Goal: Information Seeking & Learning: Learn about a topic

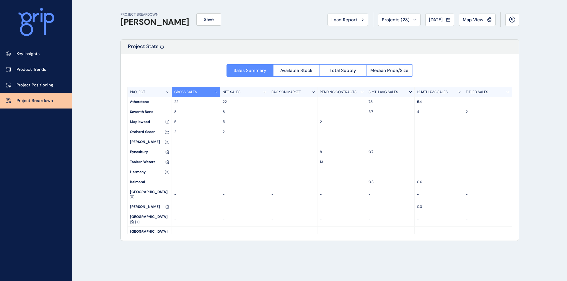
click at [170, 202] on div "[PERSON_NAME]" at bounding box center [149, 207] width 44 height 10
click at [167, 205] on icon at bounding box center [167, 207] width 4 height 4
click at [138, 202] on div "[PERSON_NAME]" at bounding box center [149, 207] width 44 height 10
click at [310, 70] on span "Available Stock" at bounding box center [296, 71] width 32 height 6
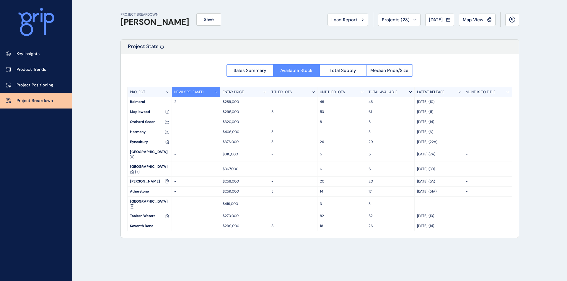
click at [322, 189] on p "14" at bounding box center [342, 191] width 44 height 5
click at [371, 189] on p "17" at bounding box center [390, 191] width 44 height 5
click at [343, 63] on div "Sales Summary Available Stock Total Supply Median Price/Size" at bounding box center [319, 69] width 186 height 16
click at [343, 68] on span "Total Supply" at bounding box center [342, 71] width 27 height 6
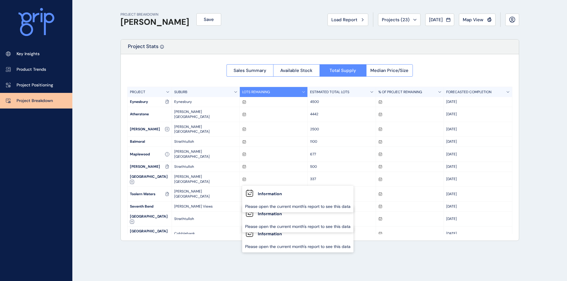
click at [391, 73] on button "Median Price/Size" at bounding box center [389, 70] width 47 height 12
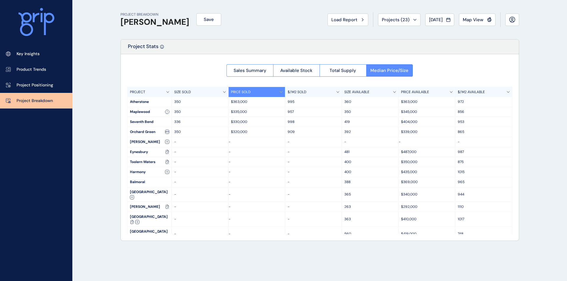
click at [33, 50] on link "Key Insights" at bounding box center [36, 54] width 72 height 16
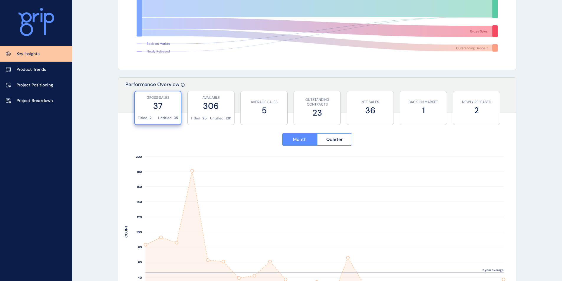
scroll to position [177, 0]
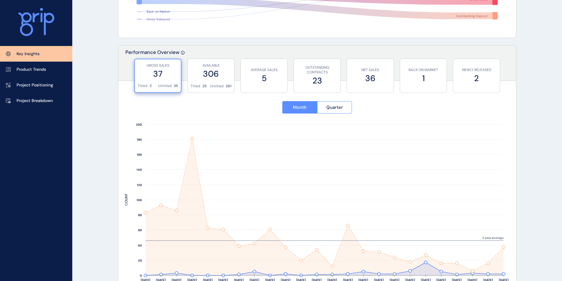
click at [202, 76] on label "306" at bounding box center [211, 74] width 41 height 12
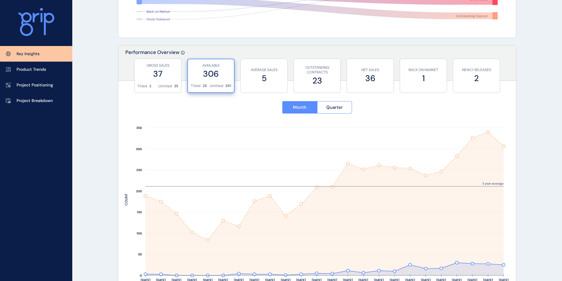
click at [172, 76] on label "37" at bounding box center [157, 74] width 41 height 12
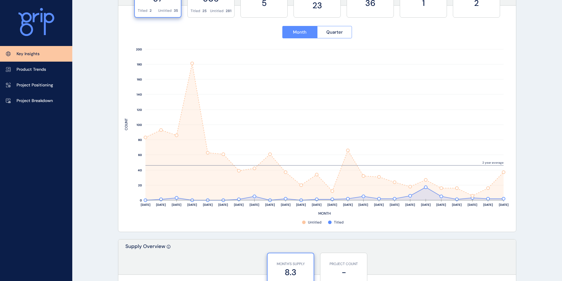
scroll to position [207, 0]
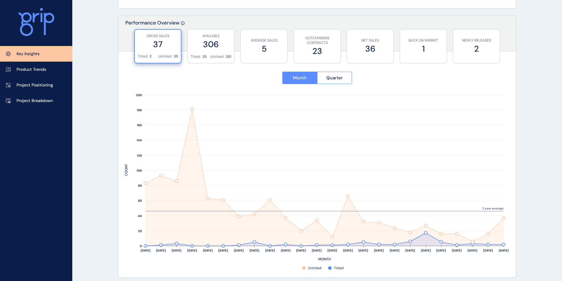
click at [327, 81] on span "Quarter" at bounding box center [334, 78] width 17 height 6
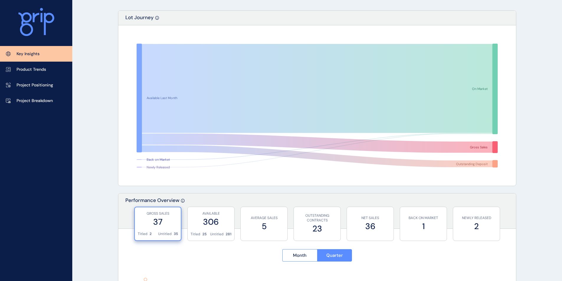
scroll to position [0, 0]
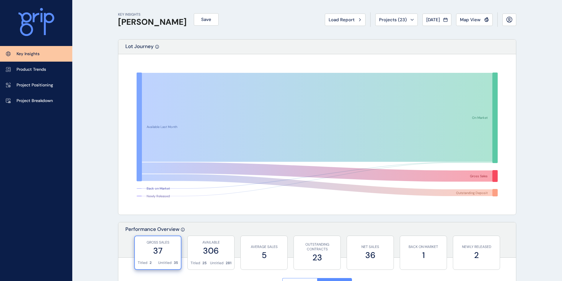
click at [425, 17] on div "[DATE]" at bounding box center [436, 20] width 21 height 6
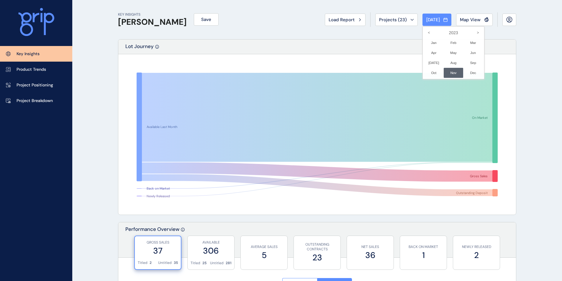
click at [425, 32] on icon ">" at bounding box center [478, 33] width 10 height 10
click at [424, 44] on li "Jan No report is available for this period. New months are usually published 5 …" at bounding box center [434, 43] width 20 height 10
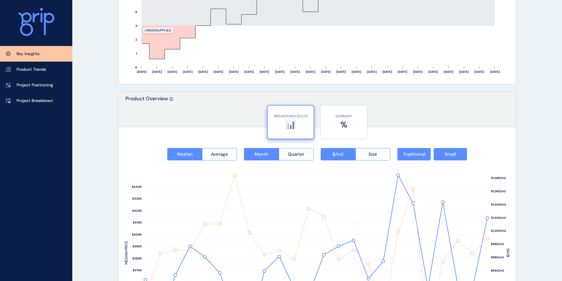
scroll to position [708, 0]
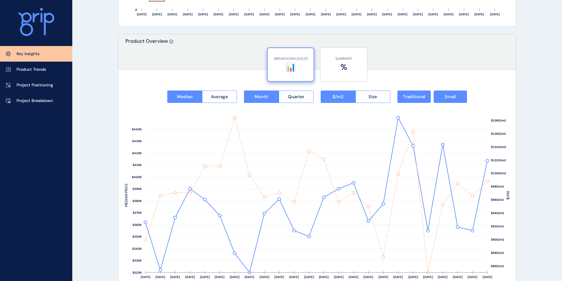
click at [368, 99] on button "Size" at bounding box center [373, 97] width 35 height 12
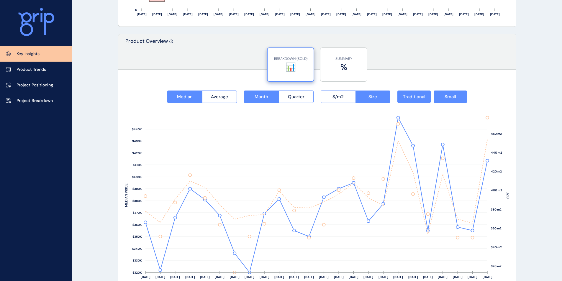
drag, startPoint x: 342, startPoint y: 96, endPoint x: 338, endPoint y: 104, distance: 9.3
click at [342, 96] on span "$/m2" at bounding box center [338, 97] width 11 height 6
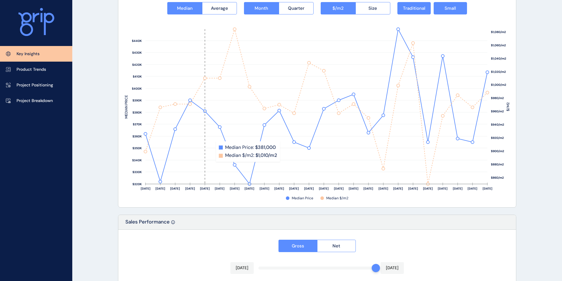
scroll to position [767, 0]
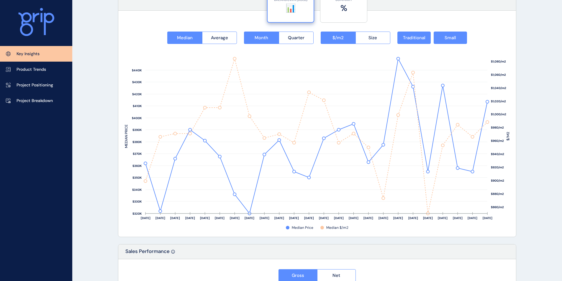
click at [221, 38] on span "Average" at bounding box center [219, 38] width 17 height 6
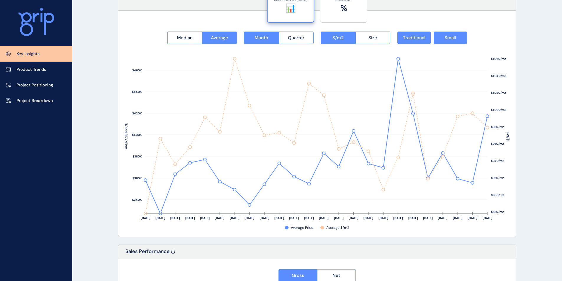
click at [192, 41] on button "Median" at bounding box center [184, 38] width 35 height 12
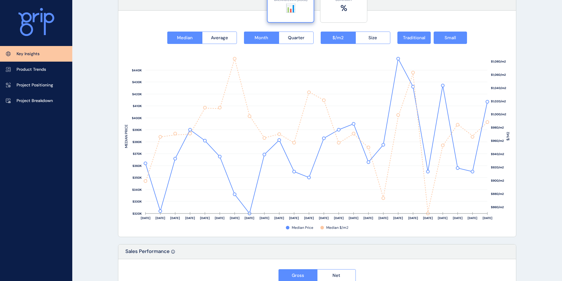
click at [370, 37] on span "Size" at bounding box center [373, 38] width 9 height 6
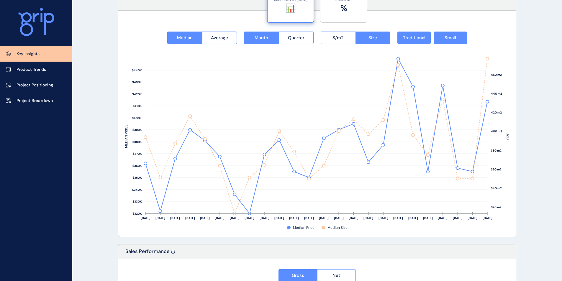
click at [333, 38] on span "$/m2" at bounding box center [338, 38] width 11 height 6
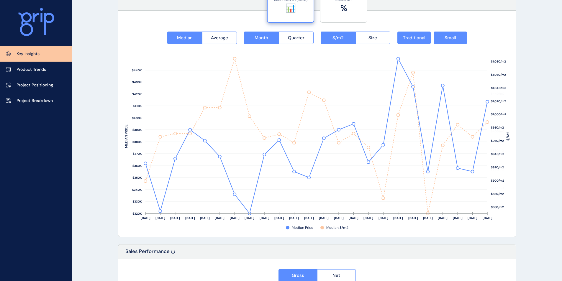
click at [420, 40] on span "Traditional" at bounding box center [414, 38] width 22 height 6
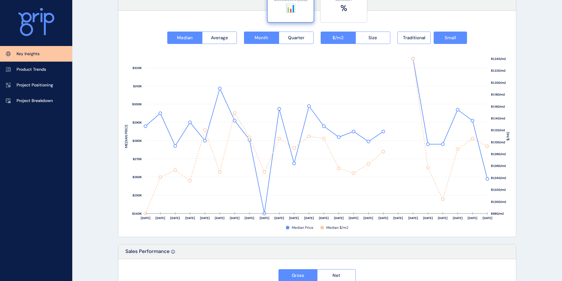
click at [369, 40] on span "Size" at bounding box center [373, 38] width 9 height 6
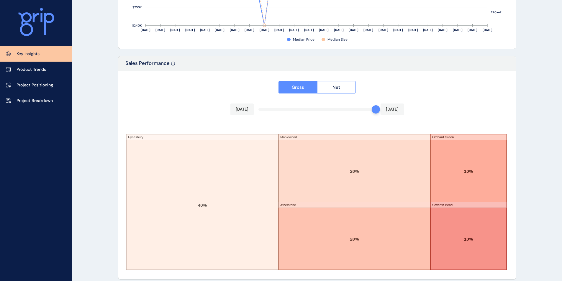
scroll to position [961, 0]
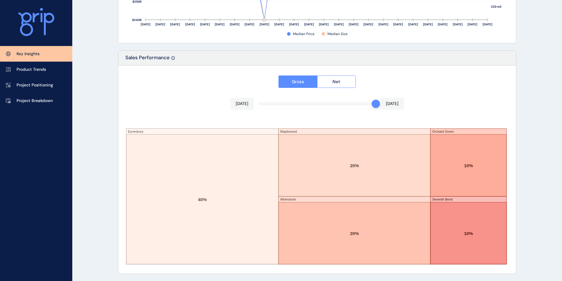
click at [346, 83] on button "Net" at bounding box center [336, 82] width 39 height 12
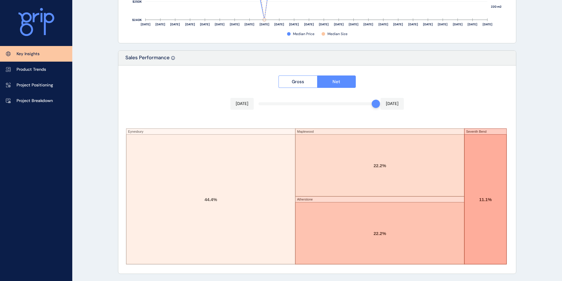
click at [325, 80] on button "Net" at bounding box center [336, 82] width 39 height 12
click at [313, 81] on button "Gross" at bounding box center [298, 82] width 39 height 12
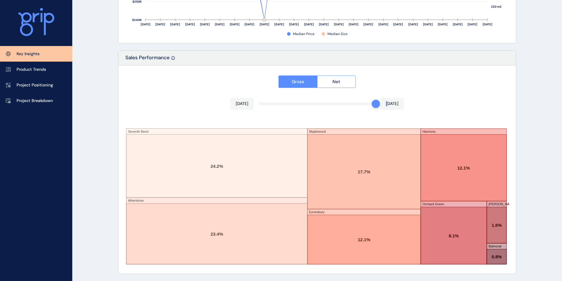
drag, startPoint x: 374, startPoint y: 104, endPoint x: 384, endPoint y: 108, distance: 10.3
click at [384, 108] on div "[DATE] [DATE]" at bounding box center [316, 104] width 173 height 12
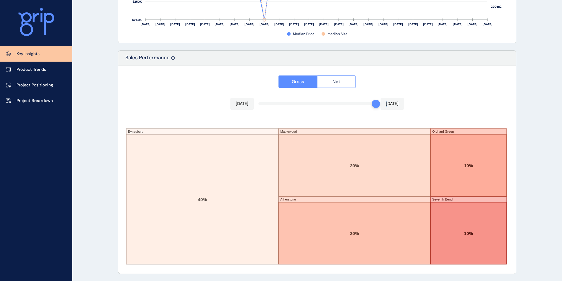
drag, startPoint x: 50, startPoint y: 105, endPoint x: 53, endPoint y: 108, distance: 4.8
click at [50, 105] on link "Project Breakdown" at bounding box center [36, 101] width 72 height 16
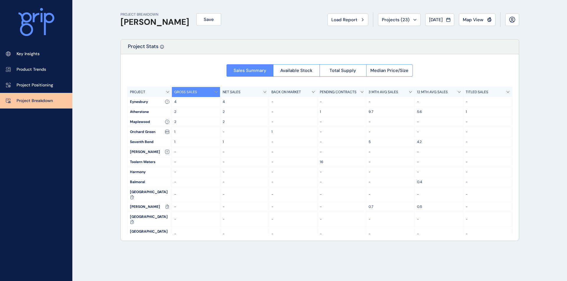
click at [41, 68] on p "Product Trends" at bounding box center [32, 70] width 30 height 6
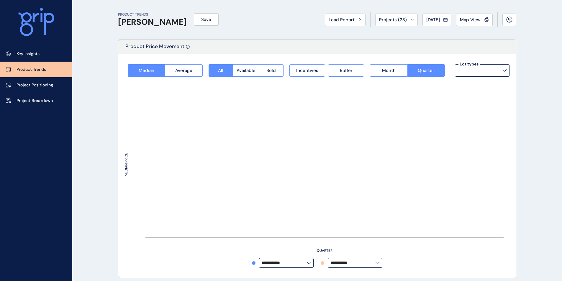
type input "**********"
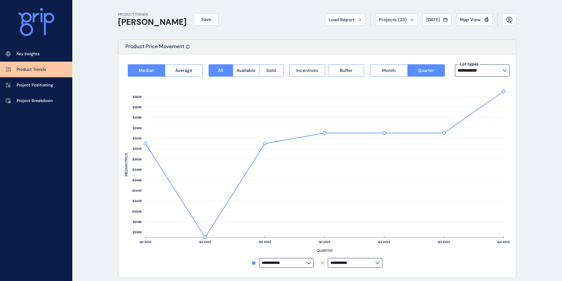
click at [425, 73] on label "**********" at bounding box center [482, 70] width 55 height 12
click at [348, 54] on div "Product Price Movement" at bounding box center [317, 47] width 398 height 15
click at [301, 73] on button "Incentives" at bounding box center [307, 70] width 36 height 12
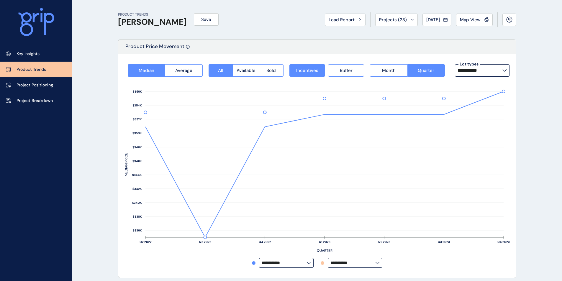
click at [343, 68] on span "Buffer" at bounding box center [346, 71] width 13 height 6
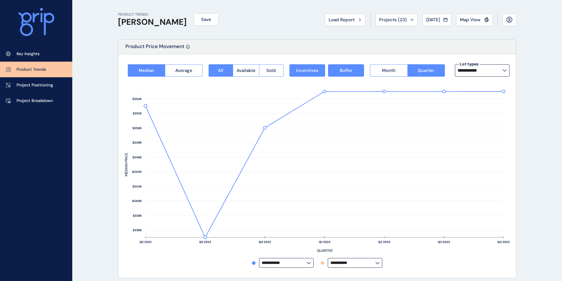
click at [317, 70] on span "Incentives" at bounding box center [307, 71] width 22 height 6
click at [346, 71] on span "Buffer" at bounding box center [346, 71] width 13 height 6
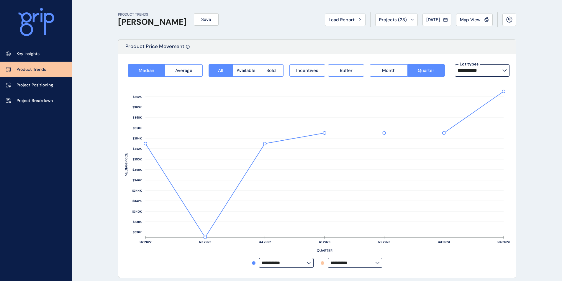
drag, startPoint x: 32, startPoint y: 58, endPoint x: 38, endPoint y: 84, distance: 26.3
click at [32, 58] on link "Key Insights" at bounding box center [36, 54] width 72 height 16
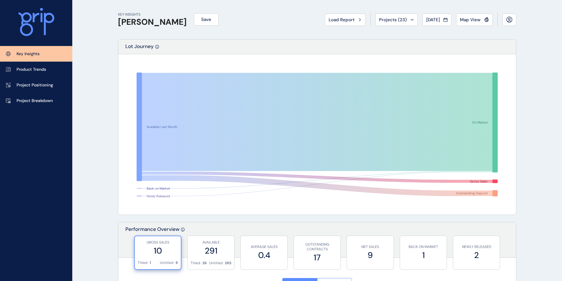
click at [48, 80] on link "Project Positioning" at bounding box center [36, 85] width 72 height 16
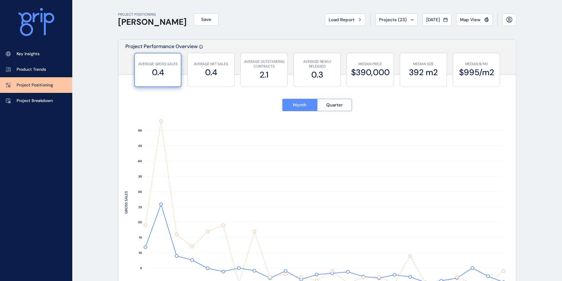
click at [425, 19] on icon at bounding box center [446, 19] width 4 height 0
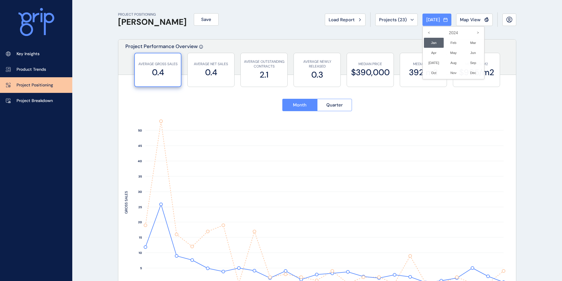
click at [425, 56] on li "May No report is available for this period. New months are usually published 5 …" at bounding box center [454, 53] width 20 height 10
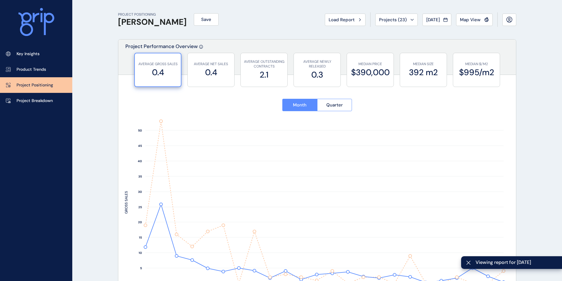
type input "*********"
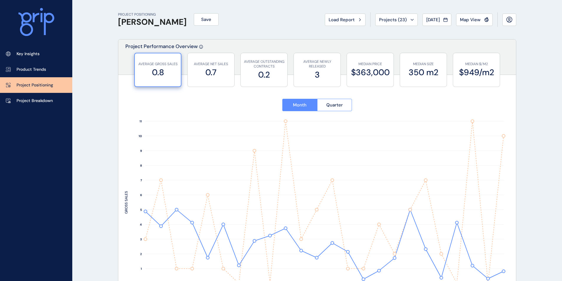
click at [328, 107] on span "Quarter" at bounding box center [334, 105] width 17 height 6
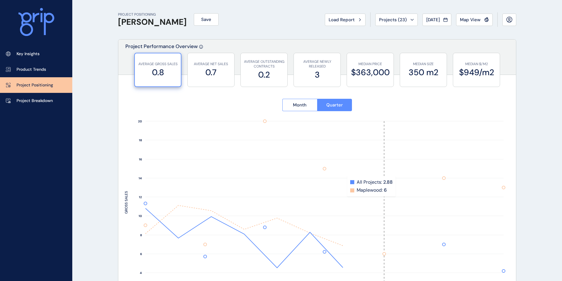
scroll to position [89, 0]
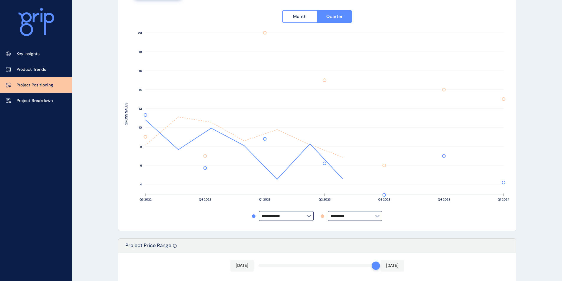
click at [299, 18] on span "Month" at bounding box center [300, 17] width 14 height 6
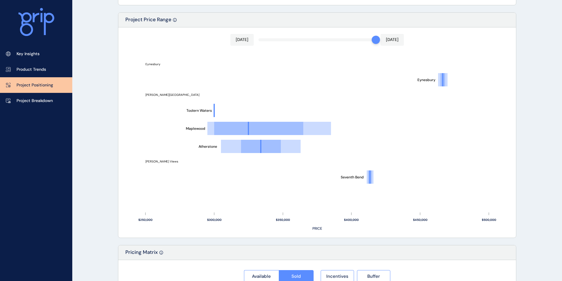
scroll to position [487, 0]
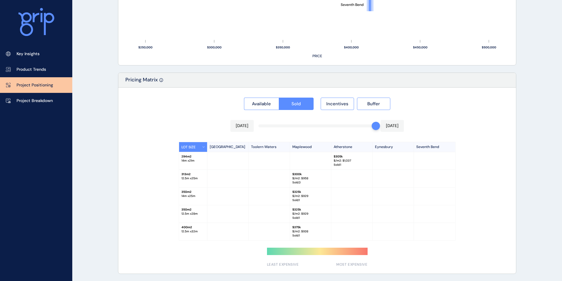
click at [354, 245] on div at bounding box center [317, 251] width 101 height 7
click at [261, 102] on span "Available" at bounding box center [261, 104] width 19 height 6
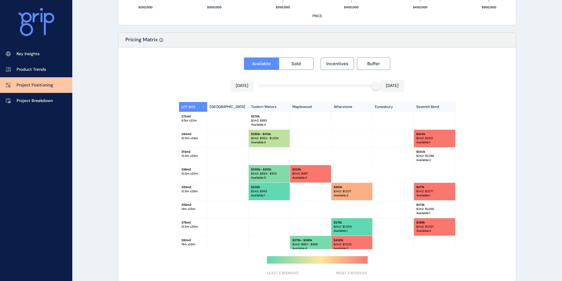
scroll to position [536, 0]
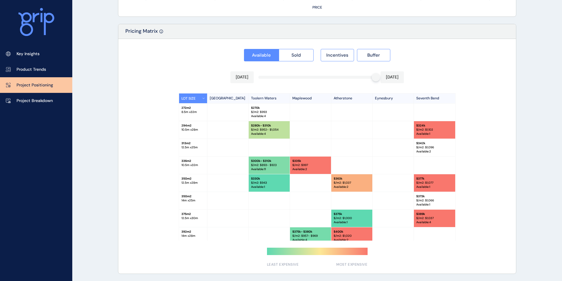
click at [330, 58] on span "Incentives" at bounding box center [337, 55] width 22 height 6
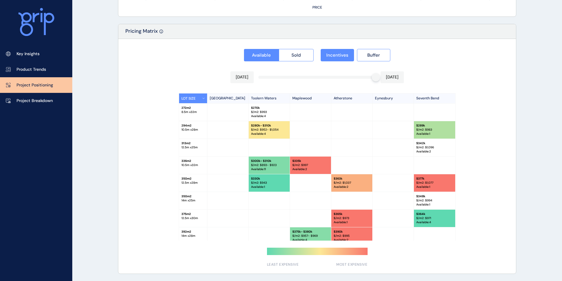
click at [308, 55] on button "Sold" at bounding box center [296, 55] width 35 height 12
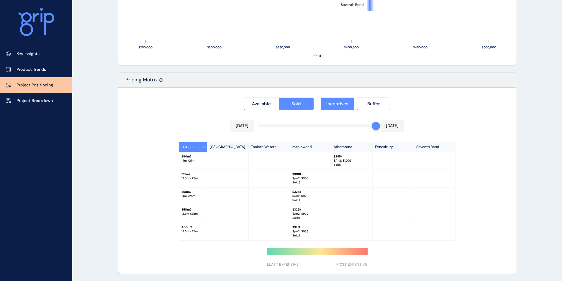
click at [349, 57] on icon "$250,000 $300,000 $350,000 $400,000 $450,000 $500,000 PRICE" at bounding box center [317, 45] width 385 height 28
click at [338, 106] on span "Incentives" at bounding box center [337, 104] width 22 height 6
click at [352, 102] on button "Incentives" at bounding box center [337, 104] width 33 height 12
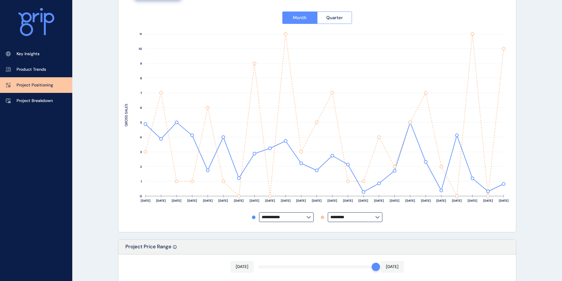
scroll to position [0, 0]
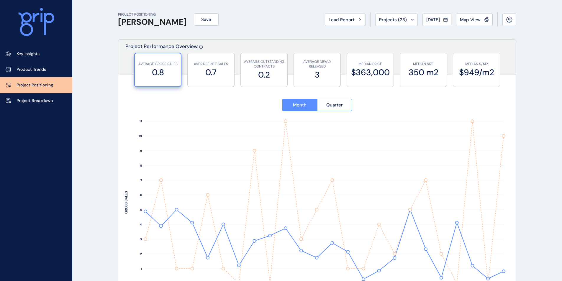
drag, startPoint x: 36, startPoint y: 57, endPoint x: 56, endPoint y: 128, distance: 73.4
click at [36, 57] on link "Key Insights" at bounding box center [36, 54] width 72 height 16
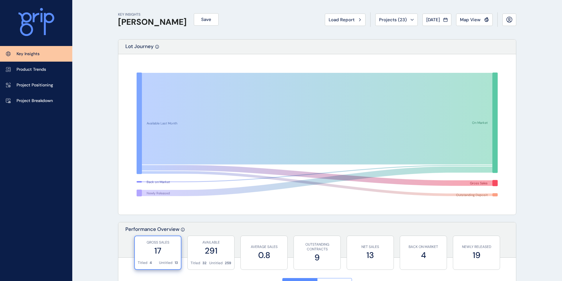
click at [32, 101] on p "Project Breakdown" at bounding box center [35, 101] width 36 height 6
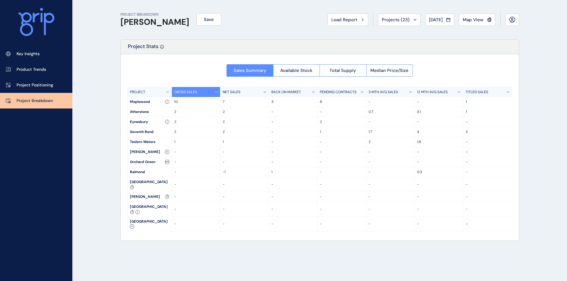
click at [201, 117] on div "2" at bounding box center [196, 122] width 49 height 10
click at [332, 104] on div "6" at bounding box center [341, 102] width 49 height 10
click at [425, 90] on div "12 MTH AVG SALES" at bounding box center [438, 92] width 49 height 10
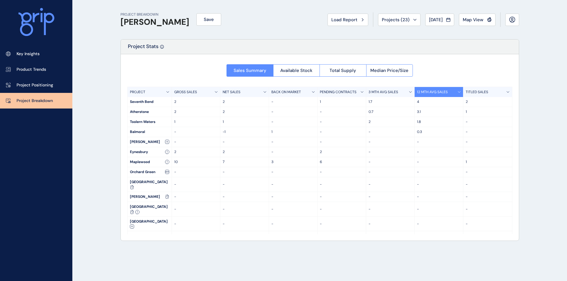
click at [425, 90] on div "12 MTH AVG SALES" at bounding box center [438, 92] width 49 height 10
click at [425, 110] on p "3.1" at bounding box center [439, 111] width 44 height 5
click at [312, 71] on span "Available Stock" at bounding box center [296, 71] width 32 height 6
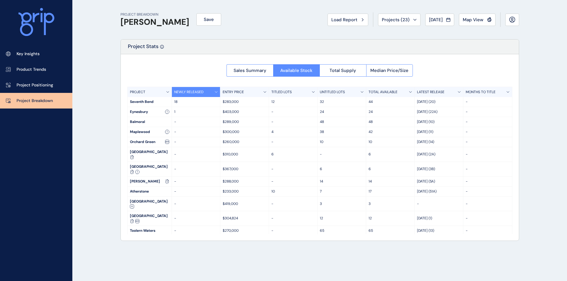
click at [378, 73] on span "Median Price/Size" at bounding box center [389, 71] width 38 height 6
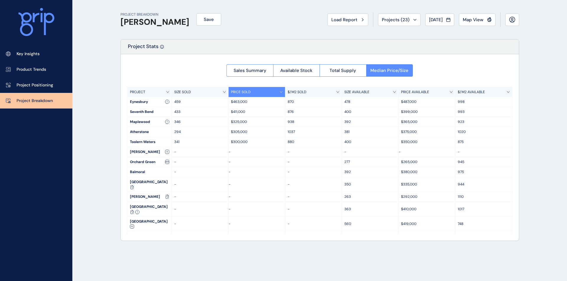
click at [143, 114] on div "Seventh Bend" at bounding box center [149, 112] width 44 height 10
click at [141, 111] on div "Seventh Bend" at bounding box center [149, 112] width 44 height 10
click at [425, 24] on button "Map View" at bounding box center [477, 20] width 37 height 12
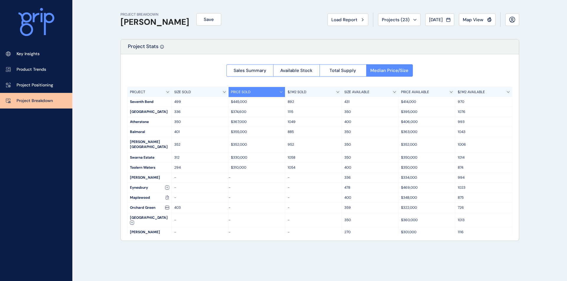
click at [257, 68] on span "Sales Summary" at bounding box center [249, 71] width 33 height 6
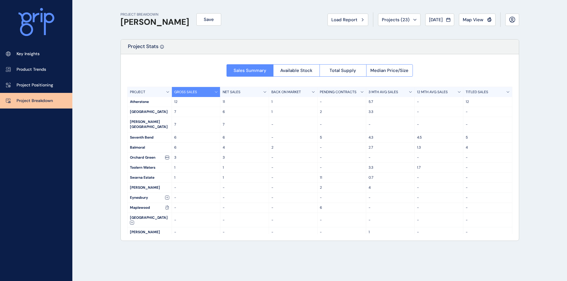
click at [425, 23] on button "[DATE]" at bounding box center [439, 20] width 29 height 12
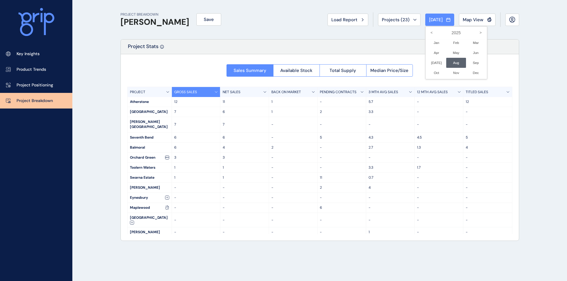
click at [425, 39] on li "Jan No report is available for this period. New months are usually published 5 …" at bounding box center [436, 43] width 20 height 10
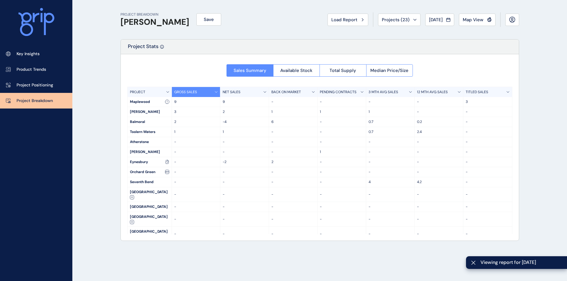
click at [425, 21] on span "[DATE]" at bounding box center [436, 20] width 14 height 6
click at [425, 34] on icon "<" at bounding box center [431, 33] width 10 height 10
click at [425, 42] on li "Jan No report is available for this period. New months are usually published 5 …" at bounding box center [436, 43] width 20 height 10
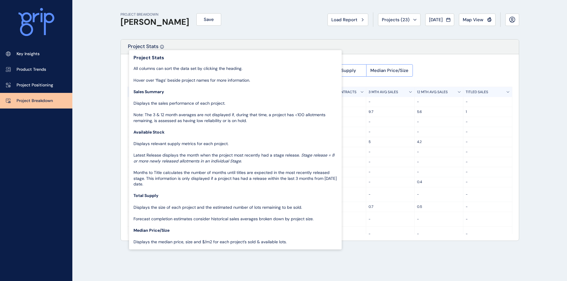
click at [234, 28] on div "PROJECT BREAKDOWN [PERSON_NAME] Save Load Report Projects ( 23 ) [DATE] 2024 < …" at bounding box center [319, 19] width 398 height 39
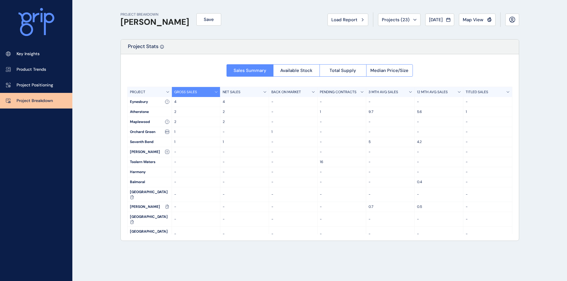
click at [425, 19] on button "Map View" at bounding box center [477, 20] width 37 height 12
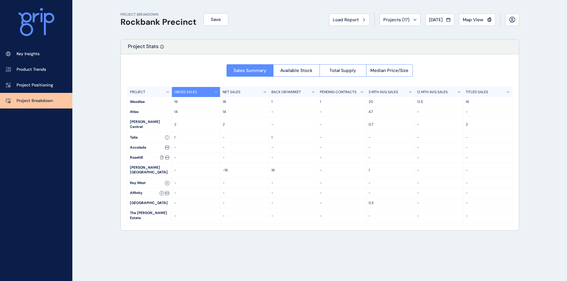
click at [425, 20] on span "[DATE]" at bounding box center [436, 20] width 14 height 6
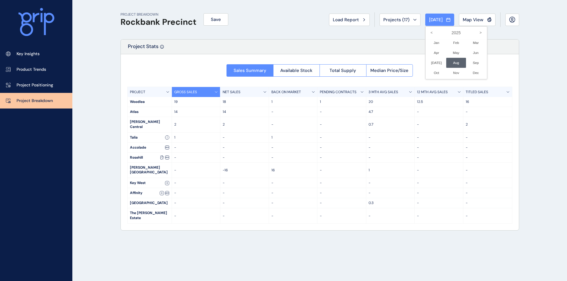
click at [425, 35] on icon "<" at bounding box center [431, 33] width 10 height 10
click at [425, 42] on li "Jan No report is available for this period. New months are usually published 5 …" at bounding box center [436, 43] width 20 height 10
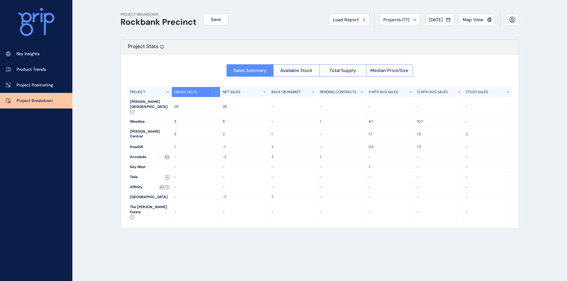
click at [331, 162] on div "-" at bounding box center [341, 167] width 49 height 10
click at [299, 73] on span "Available Stock" at bounding box center [296, 71] width 32 height 6
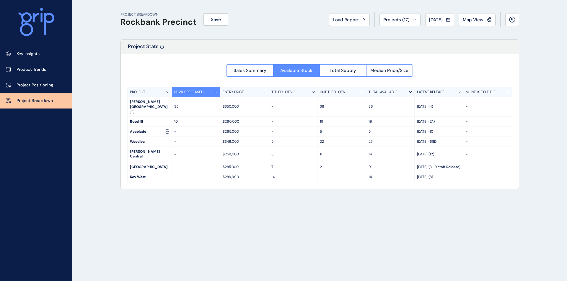
click at [259, 66] on button "Sales Summary" at bounding box center [249, 70] width 47 height 12
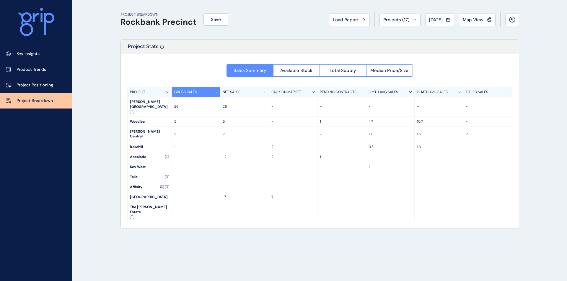
click at [390, 66] on button "Median Price/Size" at bounding box center [389, 70] width 47 height 12
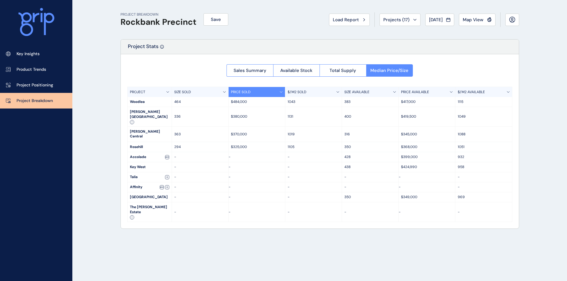
click at [425, 21] on span "Map View" at bounding box center [472, 20] width 21 height 6
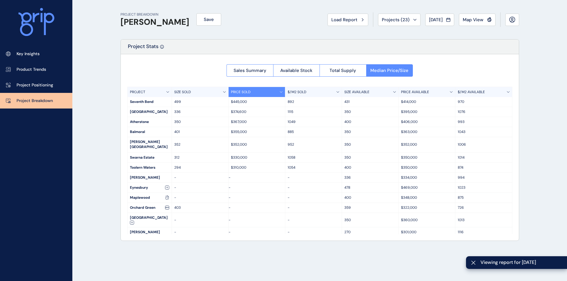
click at [425, 22] on div "[DATE]" at bounding box center [439, 20] width 21 height 6
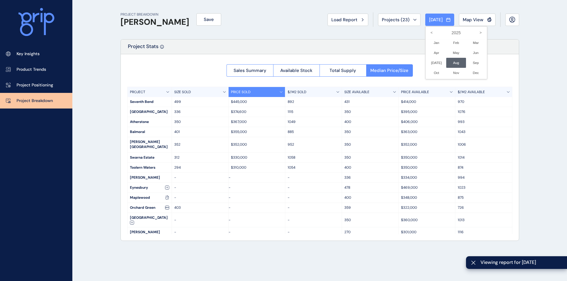
click at [425, 32] on icon "<" at bounding box center [431, 33] width 10 height 10
click at [425, 31] on icon ">" at bounding box center [480, 33] width 10 height 10
click at [425, 42] on li "Jan No report is available for this period. New months are usually published 5 …" at bounding box center [436, 43] width 20 height 10
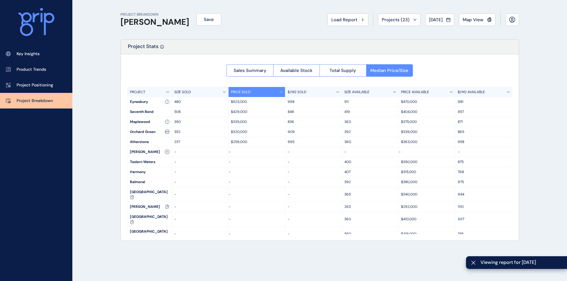
click at [254, 71] on span "Sales Summary" at bounding box center [249, 71] width 33 height 6
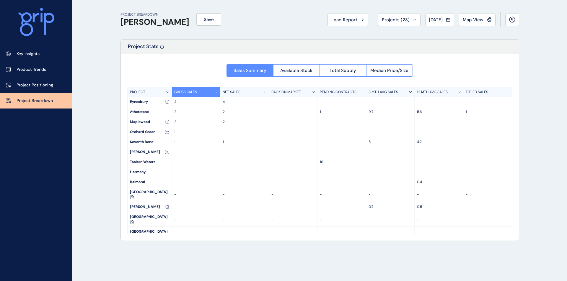
click at [376, 115] on div "9.7" at bounding box center [390, 112] width 49 height 10
click at [342, 71] on span "Total Supply" at bounding box center [342, 71] width 27 height 6
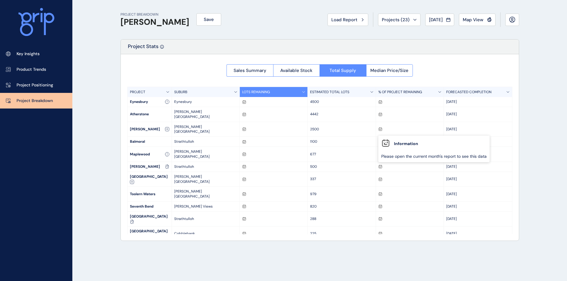
click at [402, 73] on button "Median Price/Size" at bounding box center [389, 70] width 47 height 12
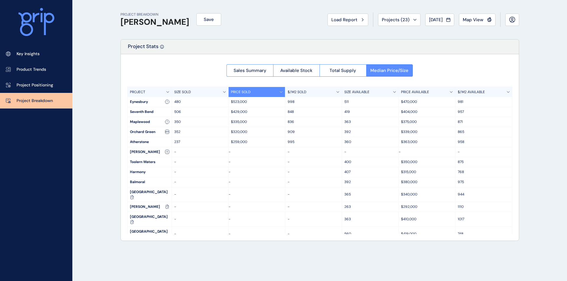
click at [259, 69] on span "Sales Summary" at bounding box center [249, 71] width 33 height 6
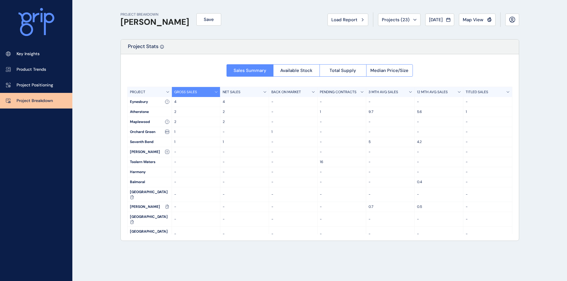
click at [425, 19] on icon at bounding box center [448, 18] width 0 height 1
click at [425, 45] on li "Feb No report is available for this period. New months are usually published 5 …" at bounding box center [456, 43] width 20 height 10
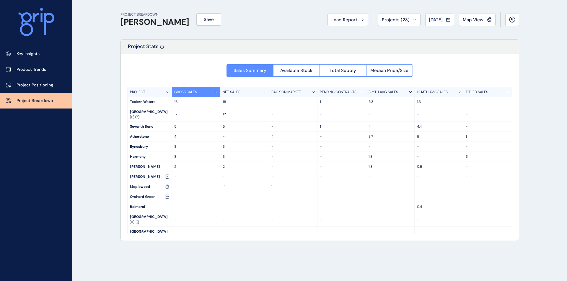
click at [425, 19] on icon at bounding box center [448, 20] width 4 height 6
click at [425, 42] on li "Mar No report is available for this period. New months are usually published 5 …" at bounding box center [476, 43] width 20 height 10
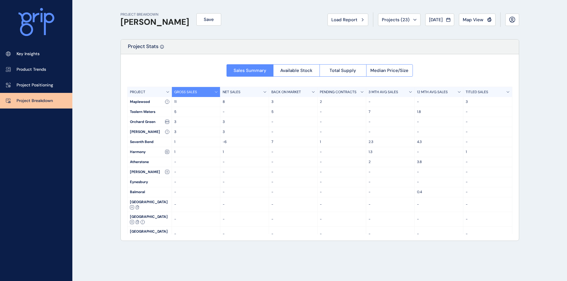
click at [425, 19] on icon at bounding box center [448, 20] width 4 height 6
click at [425, 32] on icon "<" at bounding box center [431, 33] width 10 height 10
click at [425, 68] on li "Nov No report is available for this period. New months are usually published 5 …" at bounding box center [456, 73] width 20 height 10
click at [46, 79] on link "Project Positioning" at bounding box center [36, 85] width 72 height 16
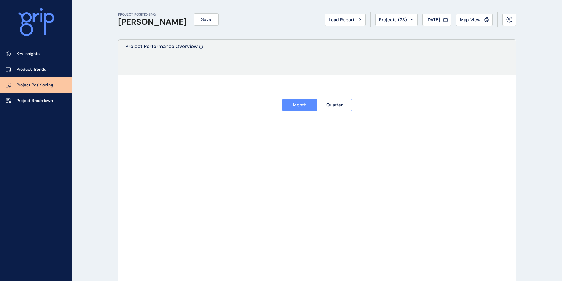
type input "**********"
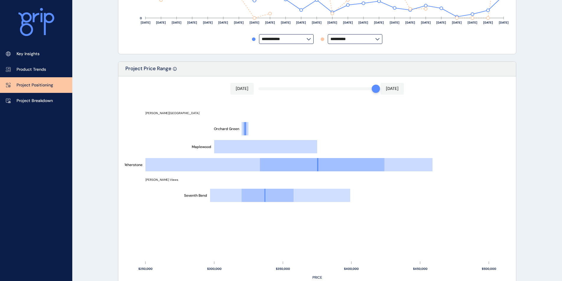
scroll to position [295, 0]
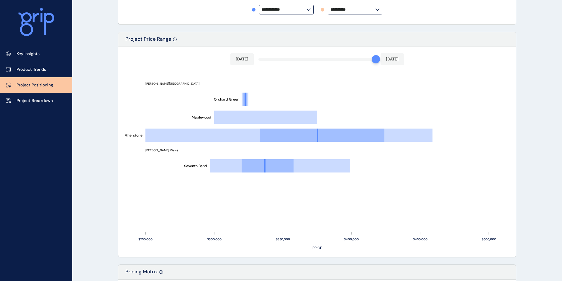
click at [34, 54] on p "Key Insights" at bounding box center [28, 54] width 23 height 6
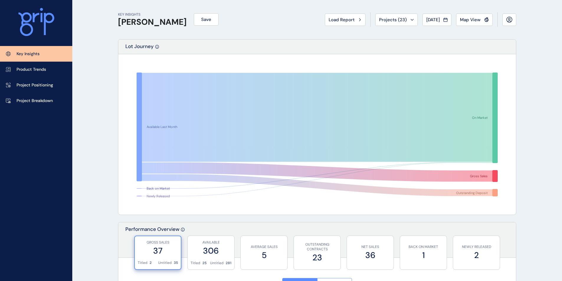
click at [34, 97] on link "Project Breakdown" at bounding box center [36, 101] width 72 height 16
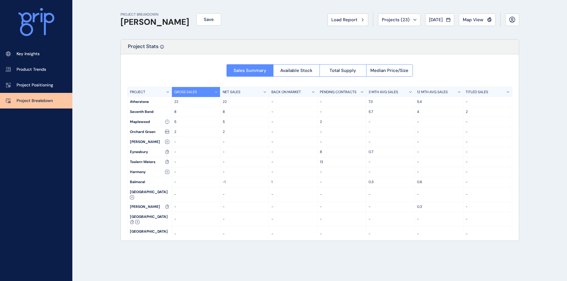
click at [316, 69] on button "Available Stock" at bounding box center [296, 70] width 47 height 12
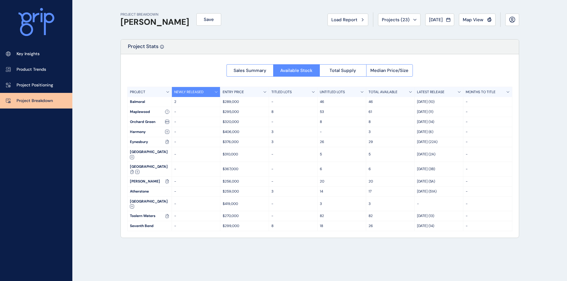
click at [245, 67] on button "Sales Summary" at bounding box center [249, 70] width 47 height 12
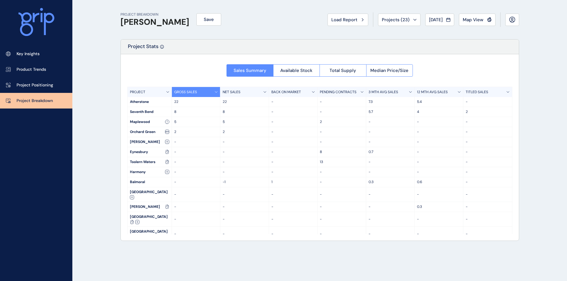
click at [425, 16] on button "[DATE]" at bounding box center [439, 20] width 29 height 12
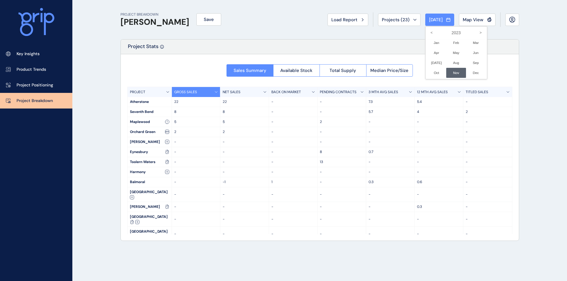
click at [425, 74] on li "Dec No report is available for this period. New months are usually published 5 …" at bounding box center [476, 73] width 20 height 10
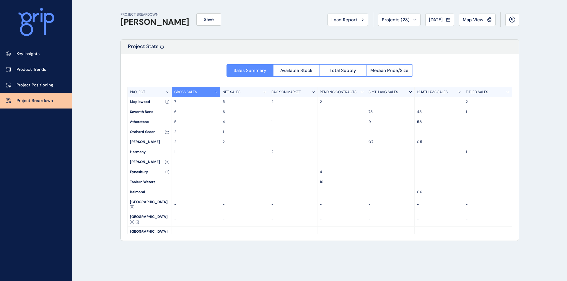
click at [306, 73] on span "Available Stock" at bounding box center [296, 71] width 32 height 6
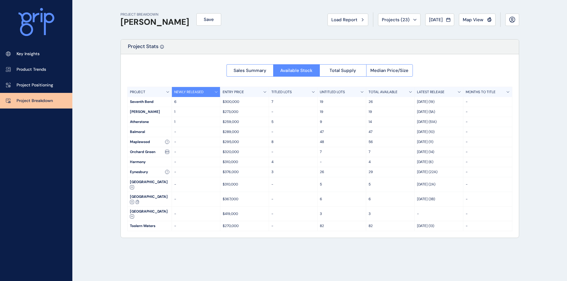
click at [377, 64] on button "Median Price/Size" at bounding box center [389, 70] width 47 height 12
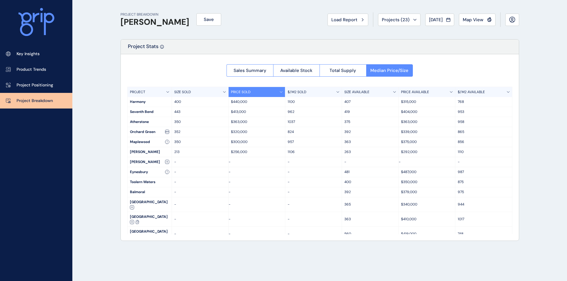
click at [164, 150] on div "[PERSON_NAME]" at bounding box center [149, 152] width 44 height 10
click at [137, 152] on div "[PERSON_NAME]" at bounding box center [149, 152] width 44 height 10
drag, startPoint x: 137, startPoint y: 152, endPoint x: 162, endPoint y: 152, distance: 24.2
click at [161, 152] on div "[PERSON_NAME]" at bounding box center [149, 152] width 44 height 10
click at [177, 151] on p "213" at bounding box center [200, 152] width 52 height 5
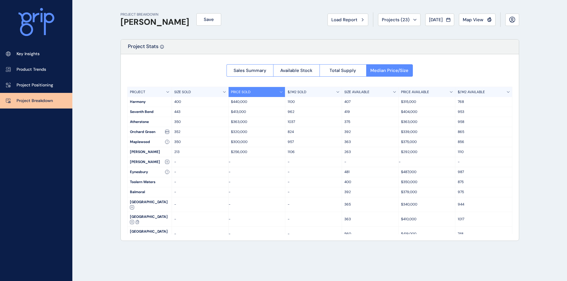
click at [181, 151] on p "213" at bounding box center [200, 152] width 52 height 5
click at [246, 150] on p "$256,000" at bounding box center [257, 152] width 52 height 5
click at [299, 72] on span "Available Stock" at bounding box center [296, 71] width 32 height 6
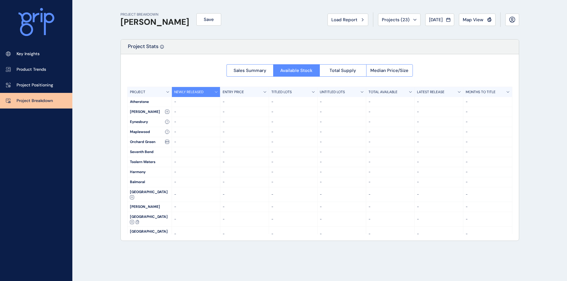
click at [256, 70] on div at bounding box center [320, 147] width 398 height 186
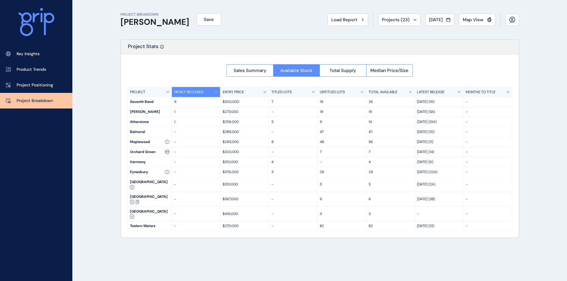
click at [378, 68] on span "Median Price/Size" at bounding box center [389, 71] width 38 height 6
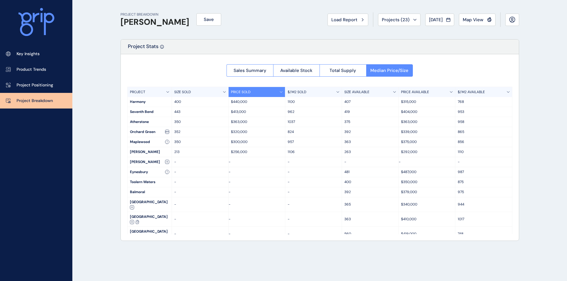
click at [338, 72] on span "Total Supply" at bounding box center [342, 71] width 27 height 6
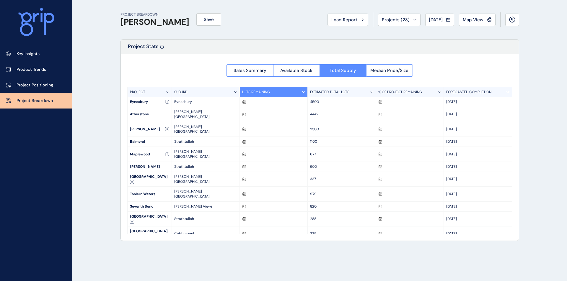
drag, startPoint x: 317, startPoint y: 151, endPoint x: 309, endPoint y: 149, distance: 8.7
click at [317, 164] on p "500" at bounding box center [341, 166] width 63 height 5
click at [240, 70] on span "Sales Summary" at bounding box center [249, 71] width 33 height 6
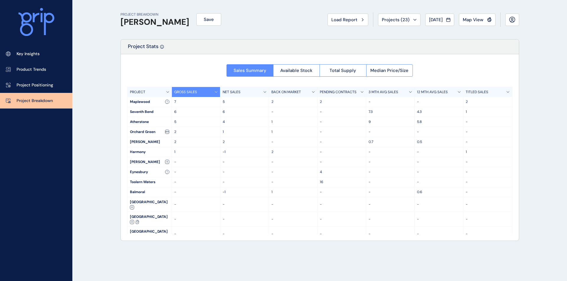
click at [314, 71] on button "Available Stock" at bounding box center [296, 70] width 47 height 12
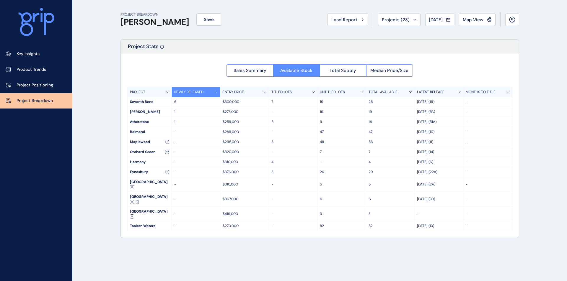
click at [425, 21] on span "Map View" at bounding box center [472, 20] width 21 height 6
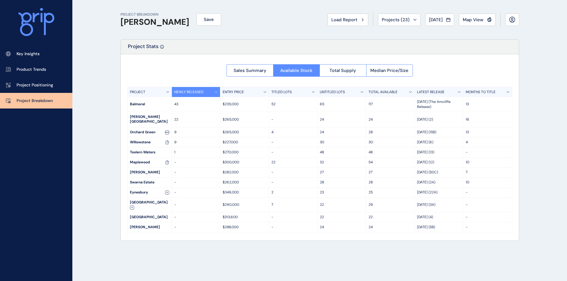
click at [425, 19] on span "[DATE]" at bounding box center [436, 20] width 14 height 6
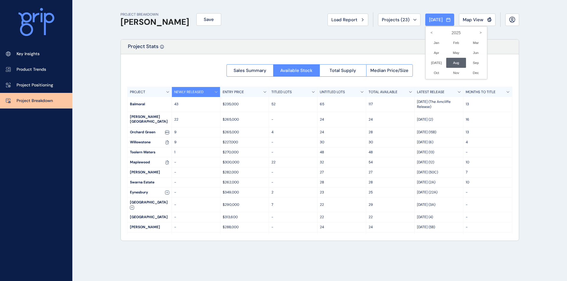
click at [425, 33] on icon "<" at bounding box center [431, 33] width 10 height 10
click at [425, 41] on li "Jan No report is available for this period. New months are usually published 5 …" at bounding box center [436, 43] width 20 height 10
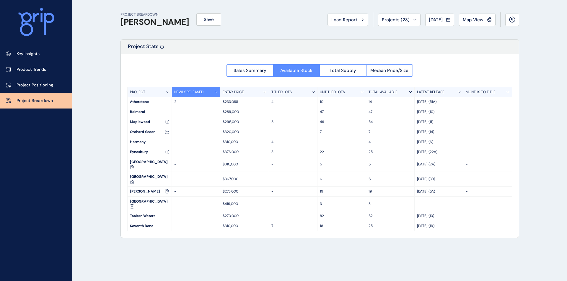
click at [245, 72] on span "Sales Summary" at bounding box center [249, 71] width 33 height 6
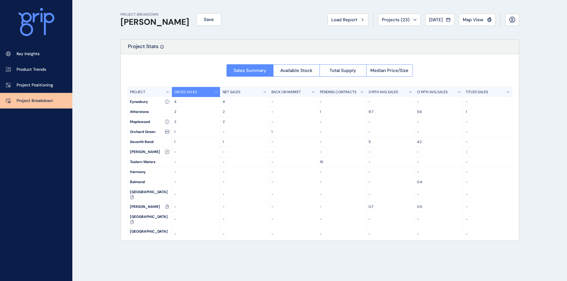
click at [425, 19] on button "[DATE]" at bounding box center [439, 20] width 29 height 12
click at [425, 41] on li "Feb No report is available for this period. New months are usually published 5 …" at bounding box center [456, 43] width 20 height 10
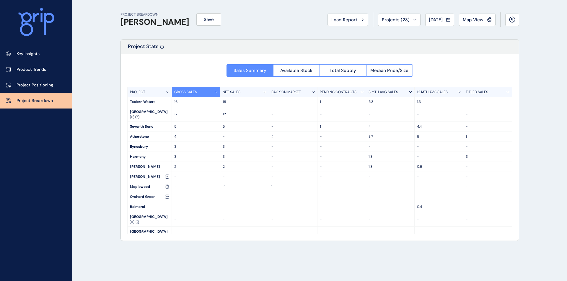
click at [425, 23] on button "[DATE]" at bounding box center [439, 20] width 29 height 12
click at [425, 43] on li "Mar No report is available for this period. New months are usually published 5 …" at bounding box center [476, 43] width 20 height 10
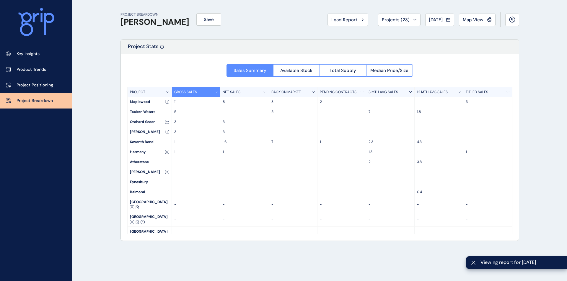
drag, startPoint x: 439, startPoint y: 20, endPoint x: 436, endPoint y: 46, distance: 26.1
click at [425, 20] on span "[DATE]" at bounding box center [436, 20] width 14 height 6
click at [425, 53] on li "Apr No report is available for this period. New months are usually published 5 …" at bounding box center [436, 53] width 20 height 10
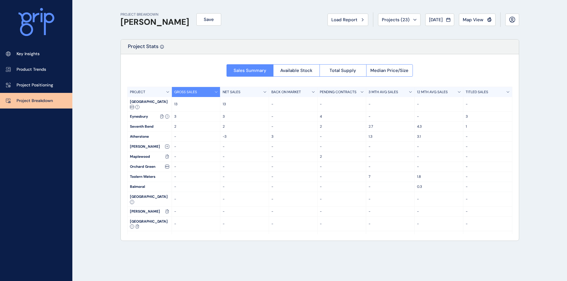
click at [425, 16] on button "[DATE]" at bounding box center [439, 20] width 29 height 12
click at [425, 55] on li "May No report is available for this period. New months are usually published 5 …" at bounding box center [456, 53] width 20 height 10
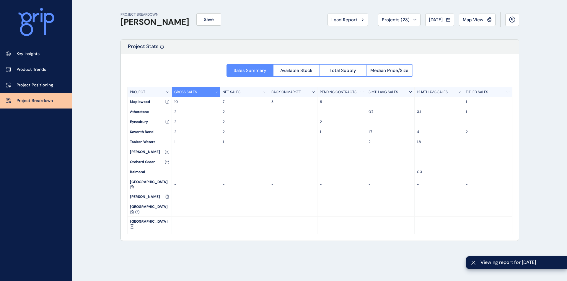
click at [425, 22] on span "[DATE]" at bounding box center [436, 20] width 14 height 6
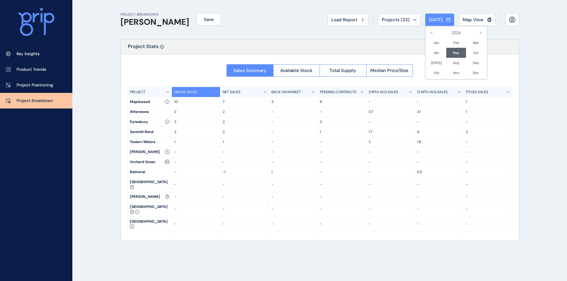
click at [425, 54] on li "Jun No report is available for this period. New months are usually published 5 …" at bounding box center [476, 53] width 20 height 10
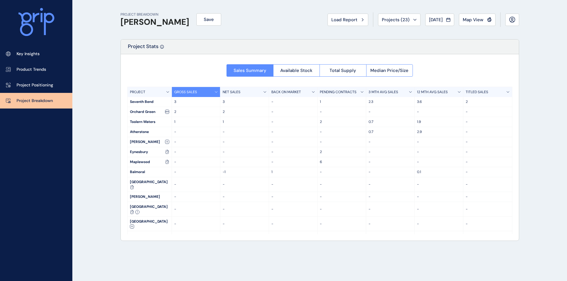
click at [310, 72] on span "Available Stock" at bounding box center [296, 71] width 32 height 6
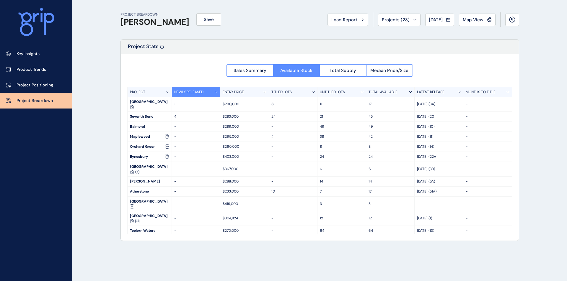
click at [350, 70] on span "Total Supply" at bounding box center [342, 71] width 27 height 6
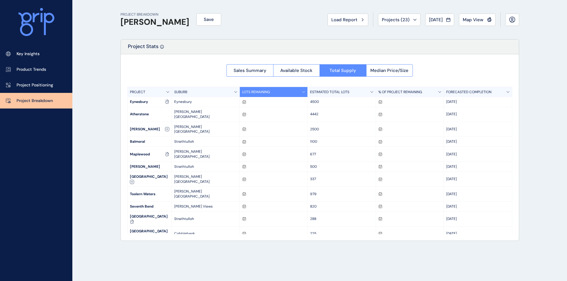
click at [393, 67] on button "Median Price/Size" at bounding box center [389, 70] width 47 height 12
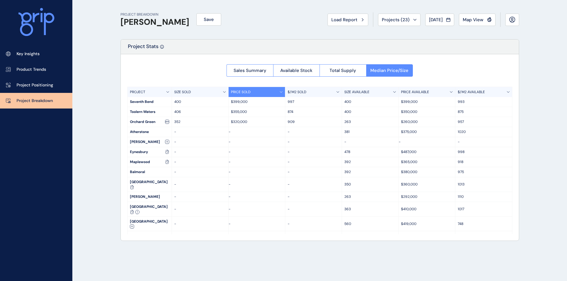
click at [425, 15] on button "[DATE]" at bounding box center [439, 20] width 29 height 12
click at [425, 42] on li "Jan No report is available for this period. New months are usually published 5 …" at bounding box center [436, 43] width 20 height 10
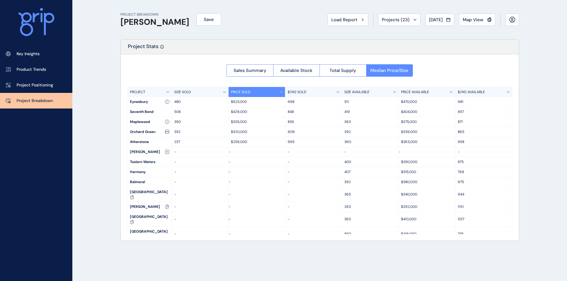
click at [346, 68] on span "Total Supply" at bounding box center [342, 71] width 27 height 6
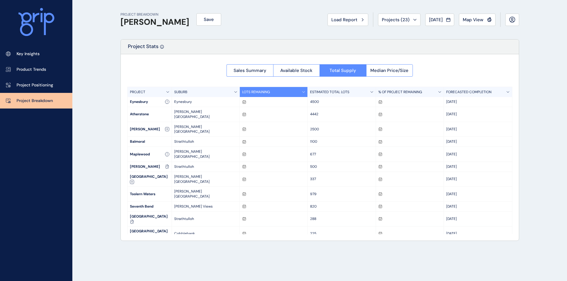
click at [41, 53] on link "Key Insights" at bounding box center [36, 54] width 72 height 16
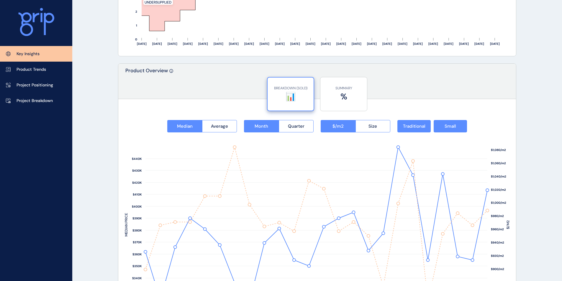
click at [42, 89] on link "Project Positioning" at bounding box center [36, 85] width 72 height 16
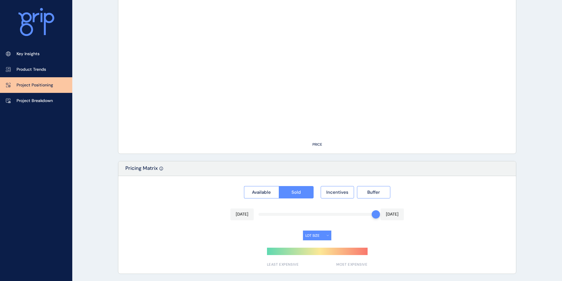
type input "*********"
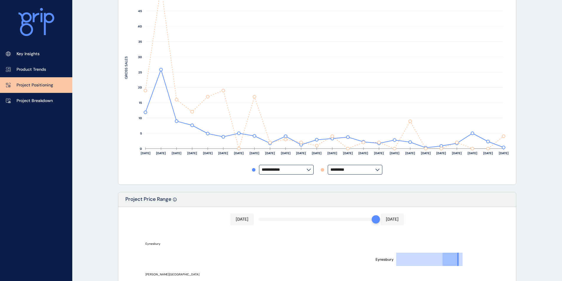
scroll to position [109, 0]
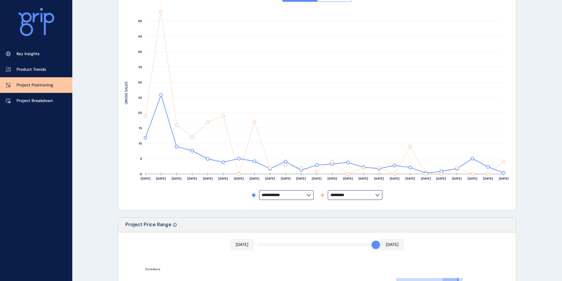
click at [39, 74] on link "Product Trends" at bounding box center [36, 70] width 72 height 16
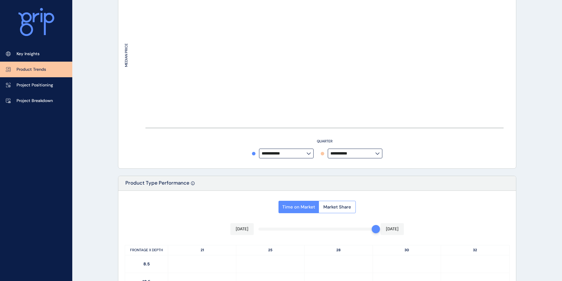
type input "**********"
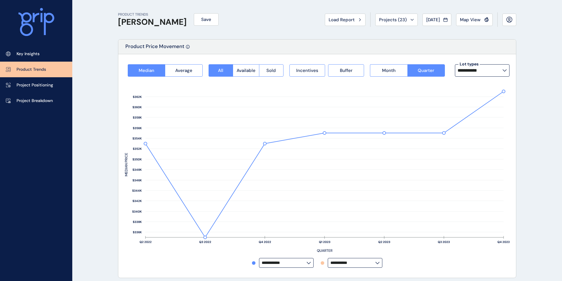
click at [22, 102] on p "Project Breakdown" at bounding box center [35, 101] width 36 height 6
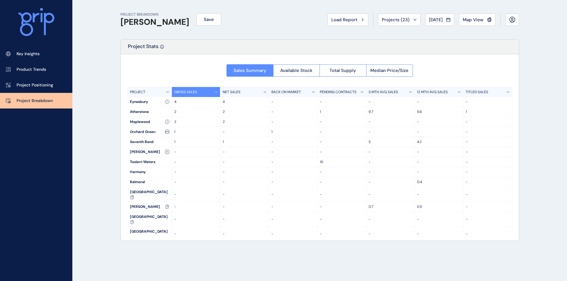
click at [425, 22] on icon at bounding box center [448, 19] width 4 height 3
click at [425, 36] on icon ">" at bounding box center [480, 33] width 10 height 10
click at [425, 62] on li "Aug No report is available for this period. New months are usually published 5 …" at bounding box center [456, 63] width 20 height 10
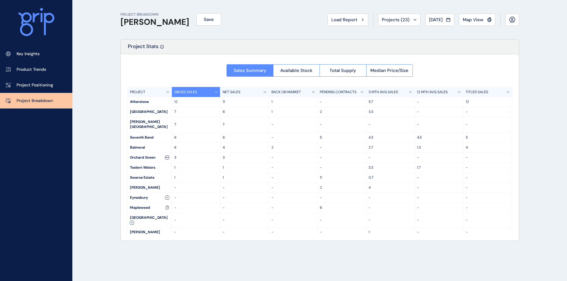
click at [304, 77] on div "Sales Summary Available Stock Total Supply Median Price/Size PROJECT GROSS SALE…" at bounding box center [320, 147] width 398 height 186
click at [425, 22] on button "[DATE]" at bounding box center [439, 20] width 29 height 12
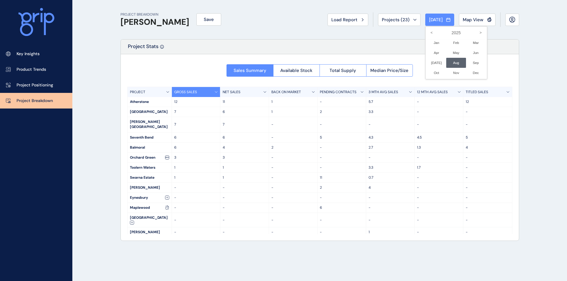
click at [425, 42] on li "Jan No report is available for this period. New months are usually published 5 …" at bounding box center [436, 43] width 20 height 10
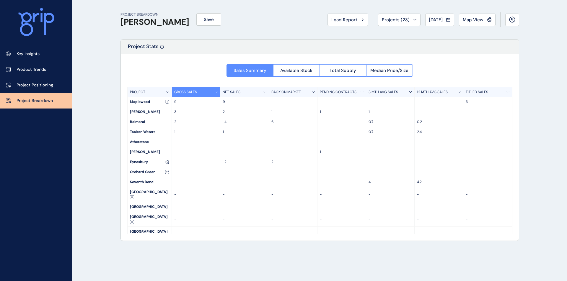
click at [425, 16] on button "[DATE]" at bounding box center [439, 20] width 29 height 12
click at [425, 59] on li "Aug No report is available for this period. New months are usually published 5 …" at bounding box center [456, 63] width 20 height 10
click at [425, 21] on icon at bounding box center [448, 20] width 4 height 6
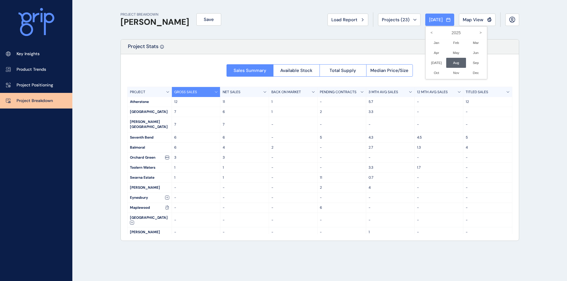
click at [425, 41] on li "Feb No report is available for this period. New months are usually published 5 …" at bounding box center [456, 43] width 20 height 10
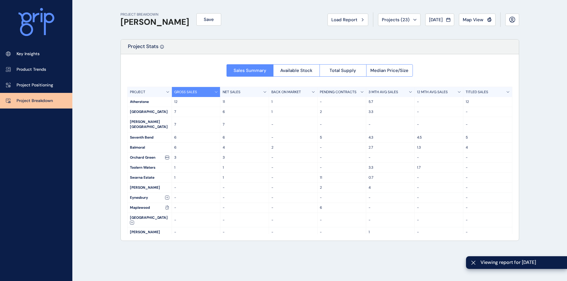
click at [425, 13] on div "Load Report Projects ( 23 ) [DATE] 2025 < > Jan No report is available for this…" at bounding box center [422, 19] width 191 height 14
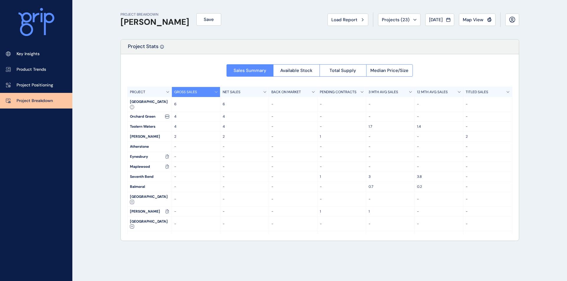
click at [425, 21] on span "[DATE]" at bounding box center [436, 20] width 14 height 6
click at [425, 32] on icon "<" at bounding box center [431, 33] width 10 height 10
click at [425, 51] on li "May No report is available for this period. New months are usually published 5 …" at bounding box center [456, 53] width 20 height 10
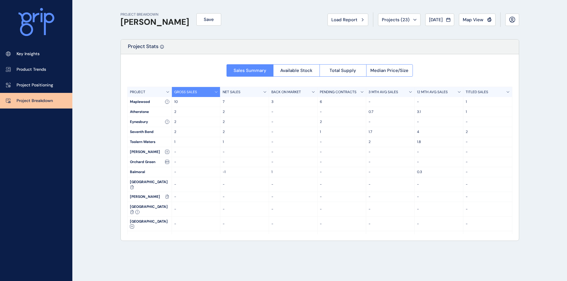
click at [425, 23] on button "[DATE]" at bounding box center [439, 20] width 29 height 12
click at [425, 50] on li "Jun No report is available for this period. New months are usually published 5 …" at bounding box center [476, 53] width 20 height 10
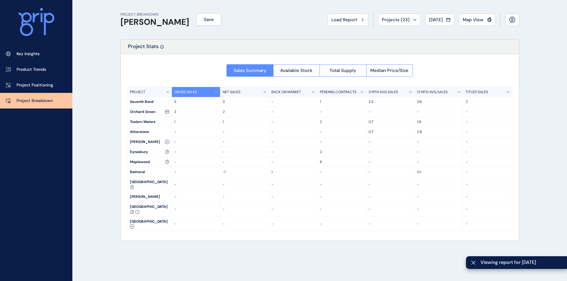
click at [425, 23] on button "[DATE]" at bounding box center [439, 20] width 29 height 12
click at [425, 63] on li "[DATE] No report is available for this period. New months are usually published…" at bounding box center [436, 63] width 20 height 10
click at [425, 19] on icon at bounding box center [448, 20] width 4 height 6
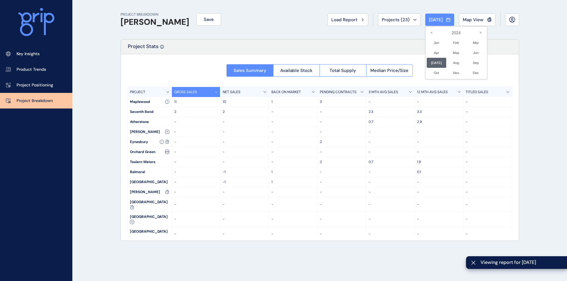
click at [425, 44] on li "Jan No report is available for this period. New months are usually published 5 …" at bounding box center [436, 43] width 20 height 10
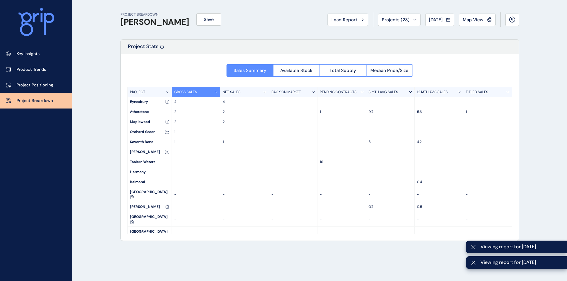
click at [425, 18] on div "[DATE]" at bounding box center [439, 20] width 21 height 6
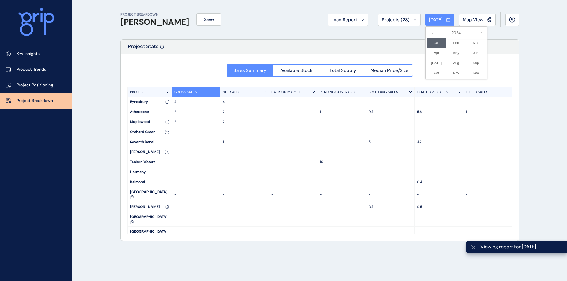
click at [425, 33] on icon "<" at bounding box center [431, 33] width 10 height 10
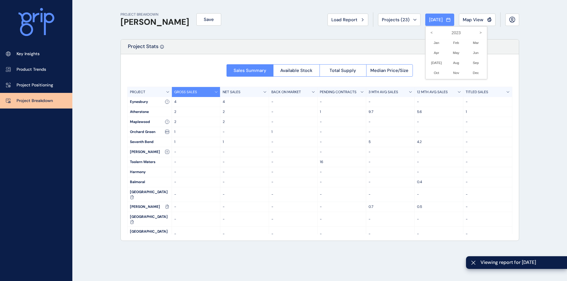
click at [425, 33] on icon "<" at bounding box center [431, 33] width 10 height 10
click at [425, 57] on li "May No report is available for this period. New months are usually published 5 …" at bounding box center [456, 53] width 20 height 10
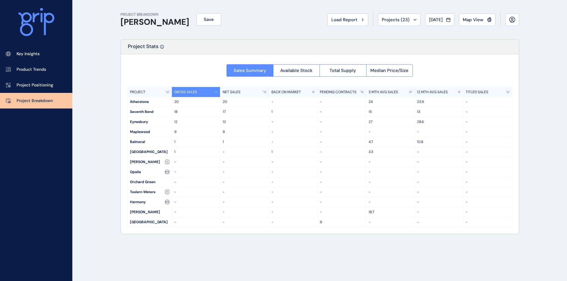
click at [425, 22] on icon at bounding box center [448, 20] width 4 height 6
drag, startPoint x: 465, startPoint y: 51, endPoint x: 458, endPoint y: 60, distance: 11.8
click at [425, 51] on li "Jun No report is available for this period. New months are usually published 5 …" at bounding box center [476, 53] width 20 height 10
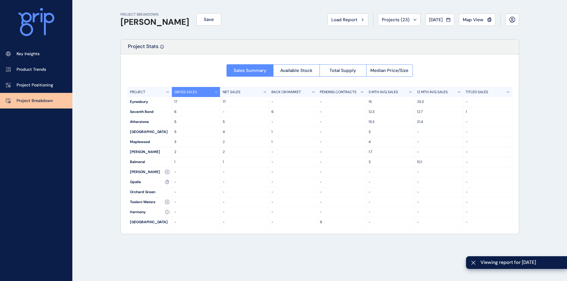
click at [425, 21] on div "[DATE]" at bounding box center [439, 20] width 21 height 6
click at [425, 62] on li "[DATE] No report is available for this period. New months are usually published…" at bounding box center [436, 63] width 20 height 10
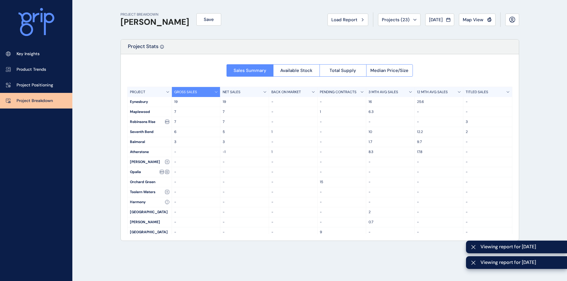
click at [425, 28] on div "PROJECT BREAKDOWN [PERSON_NAME] Save Load Report Projects ( 23 ) [DATE] 2022 < …" at bounding box center [319, 19] width 398 height 39
click at [425, 18] on icon at bounding box center [448, 18] width 0 height 1
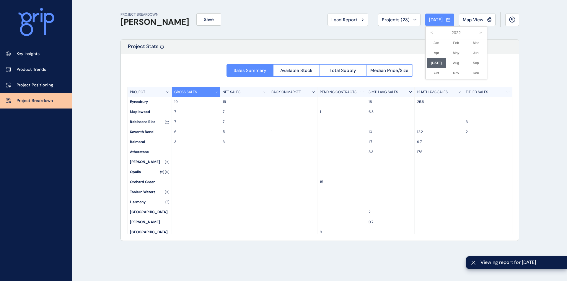
click at [425, 65] on li "Aug No report is available for this period. New months are usually published 5 …" at bounding box center [456, 63] width 20 height 10
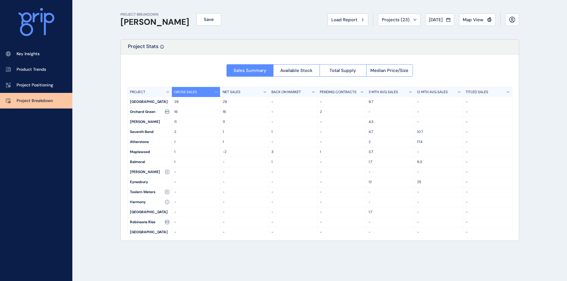
click at [398, 71] on span "Median Price/Size" at bounding box center [389, 71] width 38 height 6
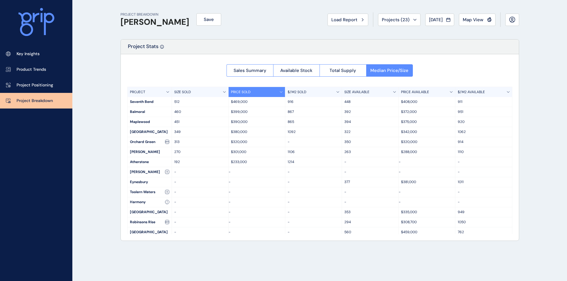
click at [425, 21] on icon at bounding box center [448, 20] width 4 height 6
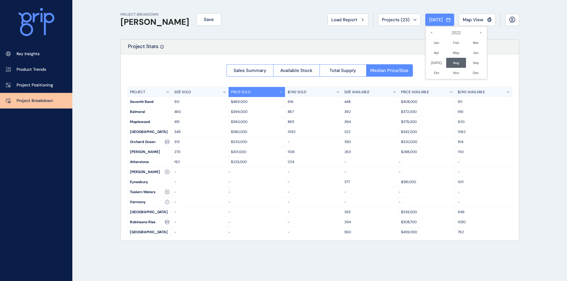
click at [425, 34] on icon ">" at bounding box center [480, 33] width 10 height 10
click at [425, 43] on li "Jan No report is available for this period. New months are usually published 5 …" at bounding box center [436, 43] width 20 height 10
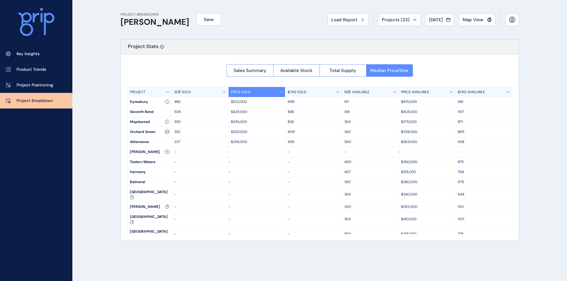
click at [425, 21] on icon at bounding box center [448, 19] width 4 height 3
click at [425, 34] on icon "<" at bounding box center [431, 33] width 10 height 10
click at [425, 52] on li "May No report is available for this period. New months are usually published 5 …" at bounding box center [456, 53] width 20 height 10
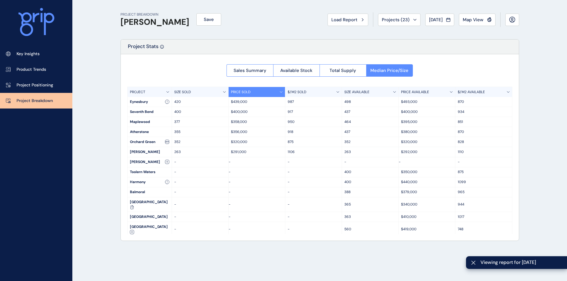
click at [142, 160] on div "[PERSON_NAME]" at bounding box center [149, 162] width 44 height 10
click at [139, 187] on div "Harmony" at bounding box center [149, 182] width 44 height 10
click at [143, 212] on div "[GEOGRAPHIC_DATA]" at bounding box center [149, 217] width 44 height 10
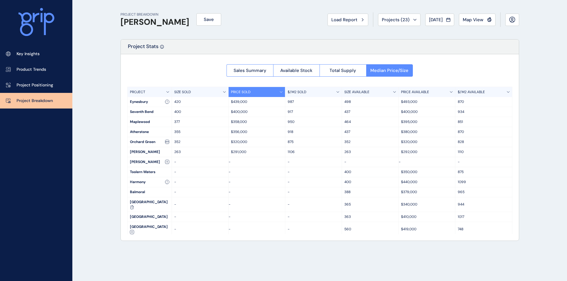
click at [425, 19] on div "[DATE]" at bounding box center [439, 20] width 21 height 6
click at [425, 32] on div "2023 < > Jan No report is available for this period. New months are usually pub…" at bounding box center [456, 52] width 62 height 53
click at [425, 32] on icon ">" at bounding box center [480, 33] width 10 height 10
click at [425, 62] on li "Aug No report is available for this period. New months are usually published 5 …" at bounding box center [456, 63] width 20 height 10
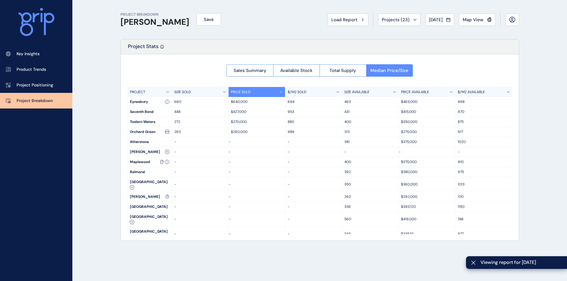
click at [425, 20] on button "[DATE]" at bounding box center [439, 20] width 29 height 12
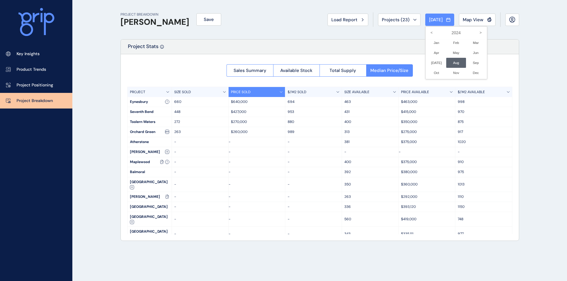
click at [425, 32] on icon ">" at bounding box center [480, 33] width 10 height 10
click at [425, 42] on li "Jan No report is available for this period. New months are usually published 5 …" at bounding box center [436, 43] width 20 height 10
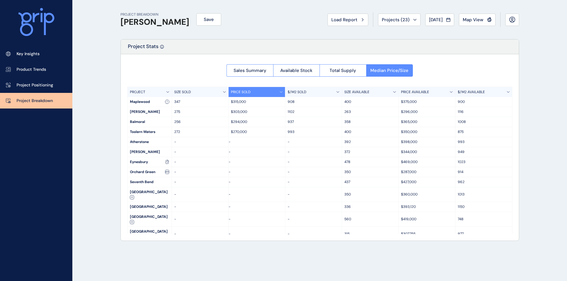
click at [425, 17] on span "[DATE]" at bounding box center [436, 20] width 14 height 6
click at [425, 33] on icon "<" at bounding box center [431, 33] width 10 height 10
click at [425, 51] on li "Apr No report is available for this period. New months are usually published 5 …" at bounding box center [436, 53] width 20 height 10
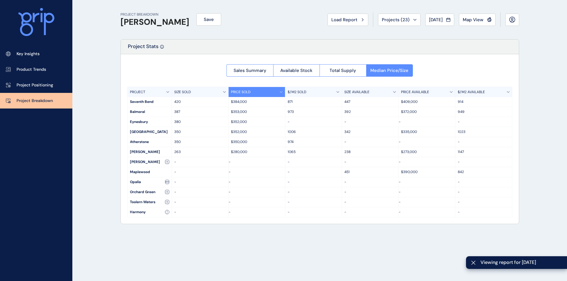
click at [425, 23] on button "Map View" at bounding box center [477, 20] width 37 height 12
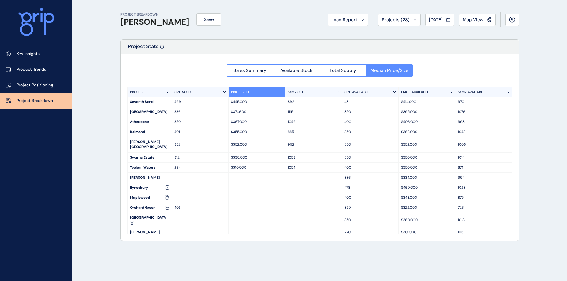
click at [257, 71] on span "Sales Summary" at bounding box center [249, 71] width 33 height 6
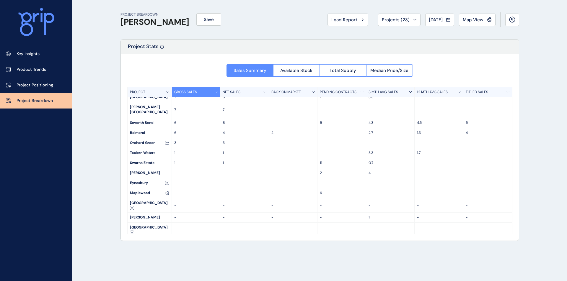
scroll to position [28, 0]
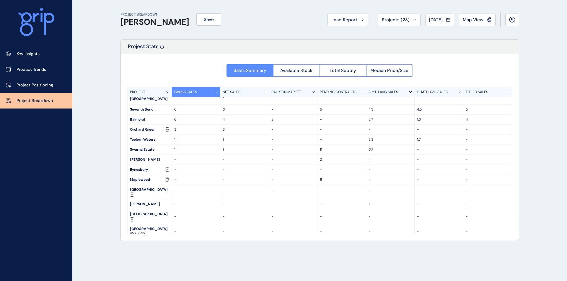
click at [425, 22] on div "[DATE]" at bounding box center [439, 20] width 21 height 6
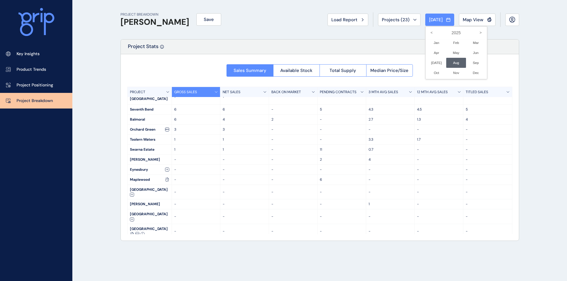
click at [425, 31] on icon "<" at bounding box center [431, 33] width 10 height 10
click at [425, 44] on li "Jan No report is available for this period. New months are usually published 5 …" at bounding box center [436, 43] width 20 height 10
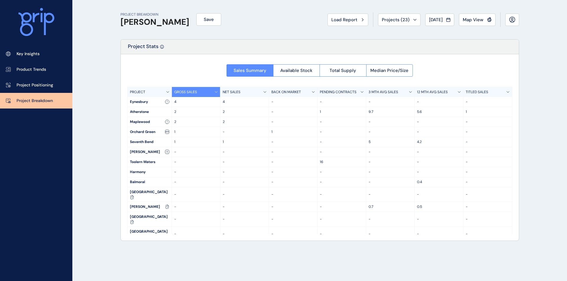
click at [425, 29] on div "PROJECT BREAKDOWN [PERSON_NAME] Save Load Report Projects ( 23 ) [DATE] 2024 < …" at bounding box center [319, 19] width 398 height 39
click at [425, 19] on icon at bounding box center [448, 20] width 4 height 6
click at [425, 36] on icon "<" at bounding box center [431, 33] width 10 height 10
click at [425, 43] on li "Jan No report is available for this period. New months are usually published 5 …" at bounding box center [436, 43] width 20 height 10
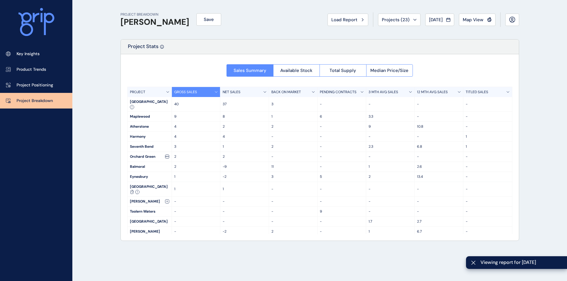
click at [141, 101] on div "[GEOGRAPHIC_DATA]" at bounding box center [149, 104] width 44 height 14
click at [142, 114] on div "Maplewood" at bounding box center [149, 117] width 44 height 10
click at [138, 132] on div "Harmony" at bounding box center [149, 137] width 44 height 10
click at [142, 153] on div "Orchard Green" at bounding box center [149, 157] width 44 height 10
click at [142, 174] on div "Eynesbury" at bounding box center [149, 177] width 44 height 10
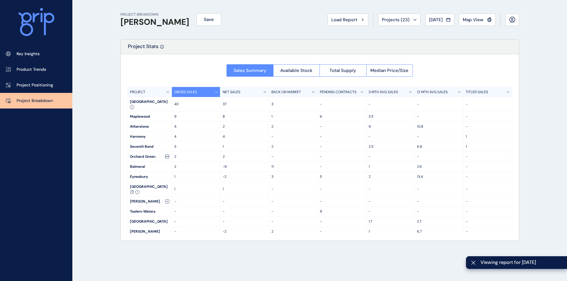
drag, startPoint x: 143, startPoint y: 206, endPoint x: 143, endPoint y: 226, distance: 20.4
click at [143, 207] on div "Toolern Waters" at bounding box center [149, 212] width 44 height 10
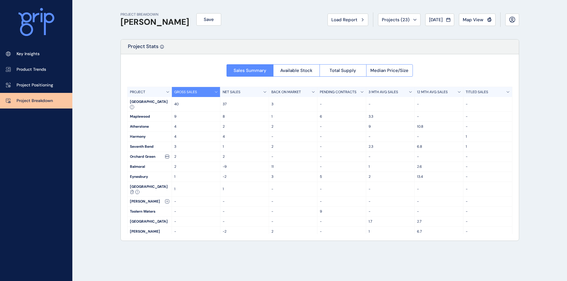
drag, startPoint x: 143, startPoint y: 227, endPoint x: 147, endPoint y: 216, distance: 11.6
click at [143, 227] on div "[PERSON_NAME]" at bounding box center [149, 232] width 44 height 10
click at [392, 14] on button "Projects ( 23 )" at bounding box center [399, 20] width 42 height 12
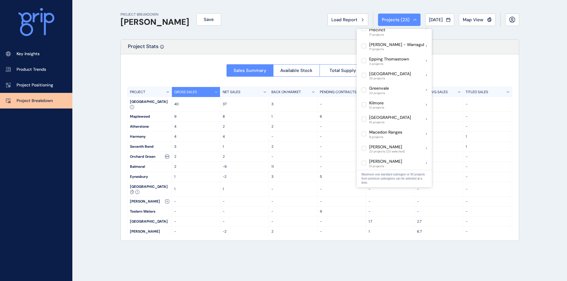
click at [363, 146] on label at bounding box center [363, 148] width 5 height 5
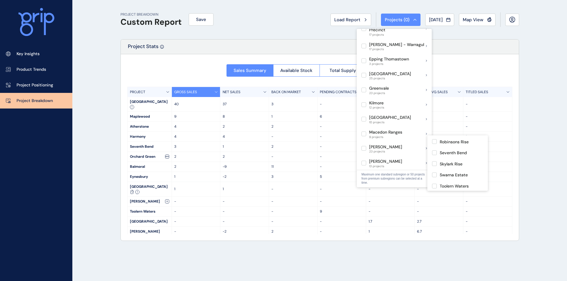
scroll to position [177, 0]
click at [425, 140] on label at bounding box center [434, 141] width 5 height 5
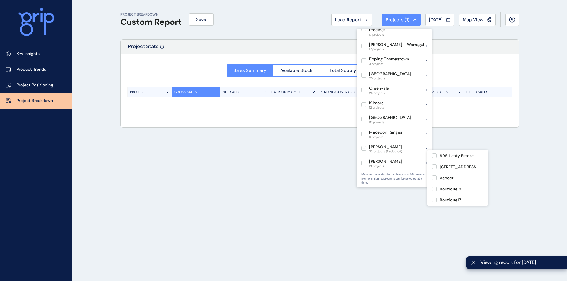
click at [234, 146] on div "PROJECT BREAKDOWN Custom Report Save Load Report Projects ( 1 ) [DATE] 2022 < >…" at bounding box center [319, 140] width 413 height 281
